Goal: Task Accomplishment & Management: Manage account settings

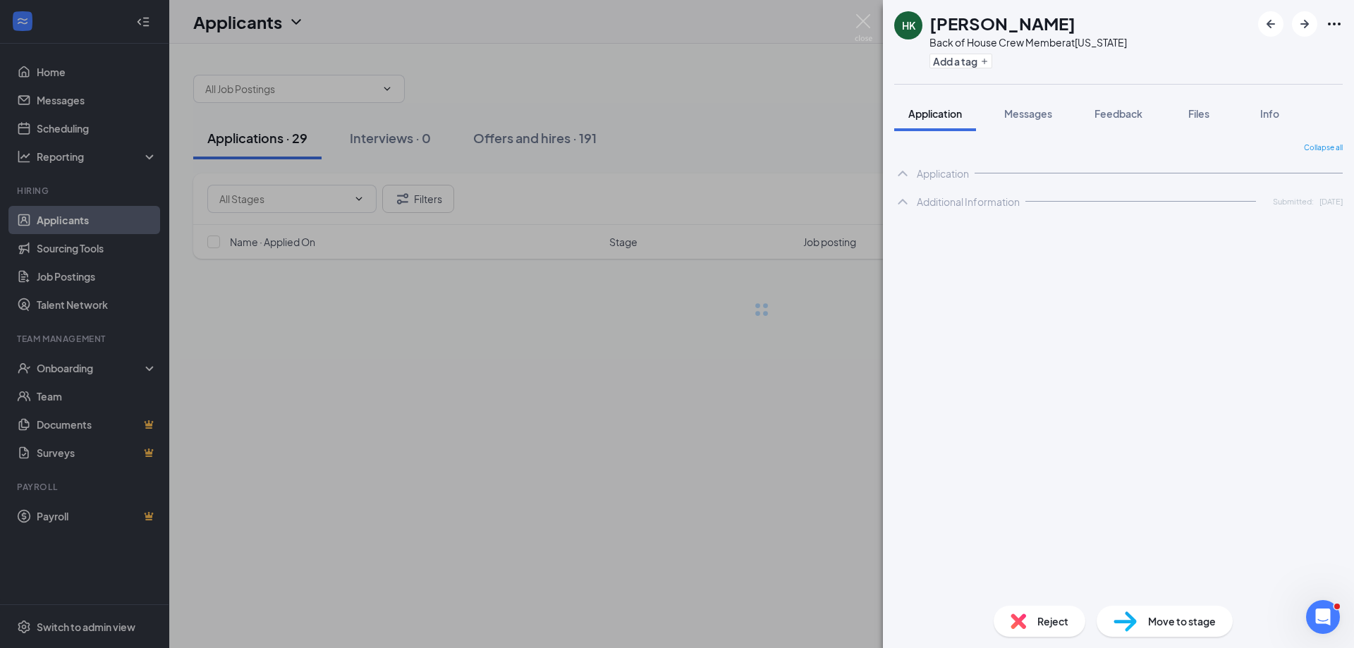
click at [252, 347] on div "HK [PERSON_NAME] Back of House Crew Member at [US_STATE] Add a tag Application …" at bounding box center [677, 324] width 1354 height 648
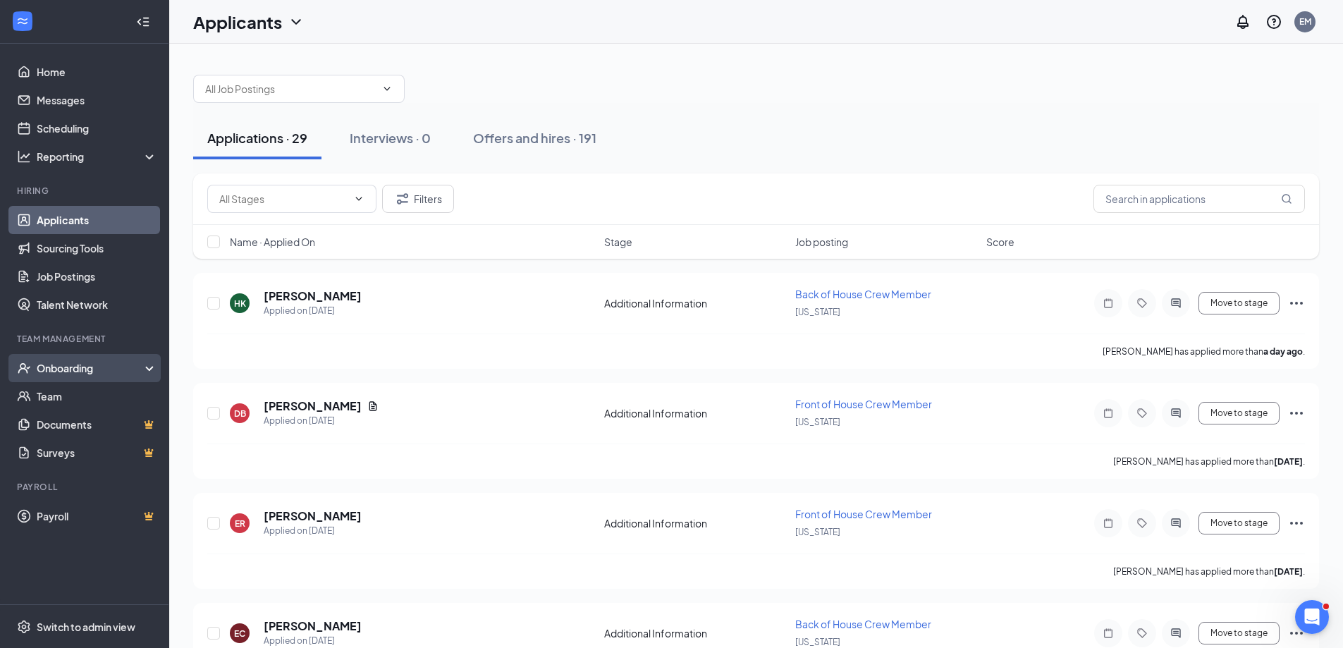
click at [130, 360] on div "Onboarding" at bounding box center [84, 368] width 169 height 28
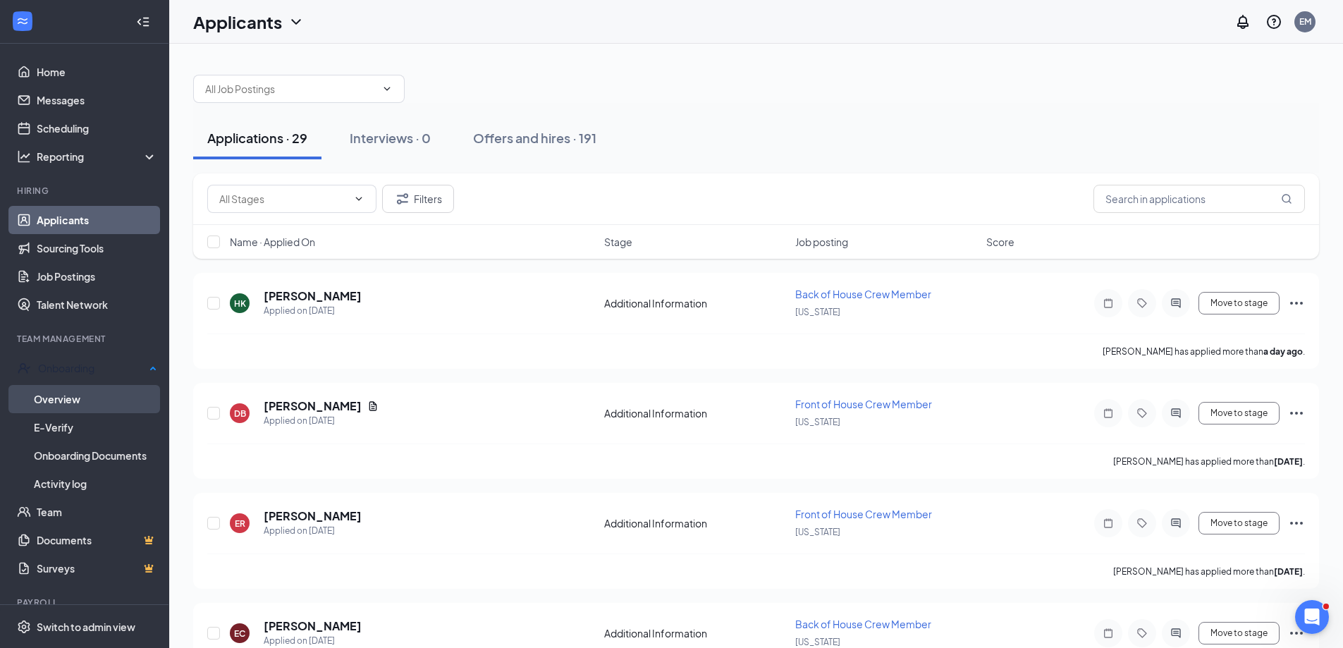
click at [82, 400] on link "Overview" at bounding box center [95, 399] width 123 height 28
